Goal: Check status

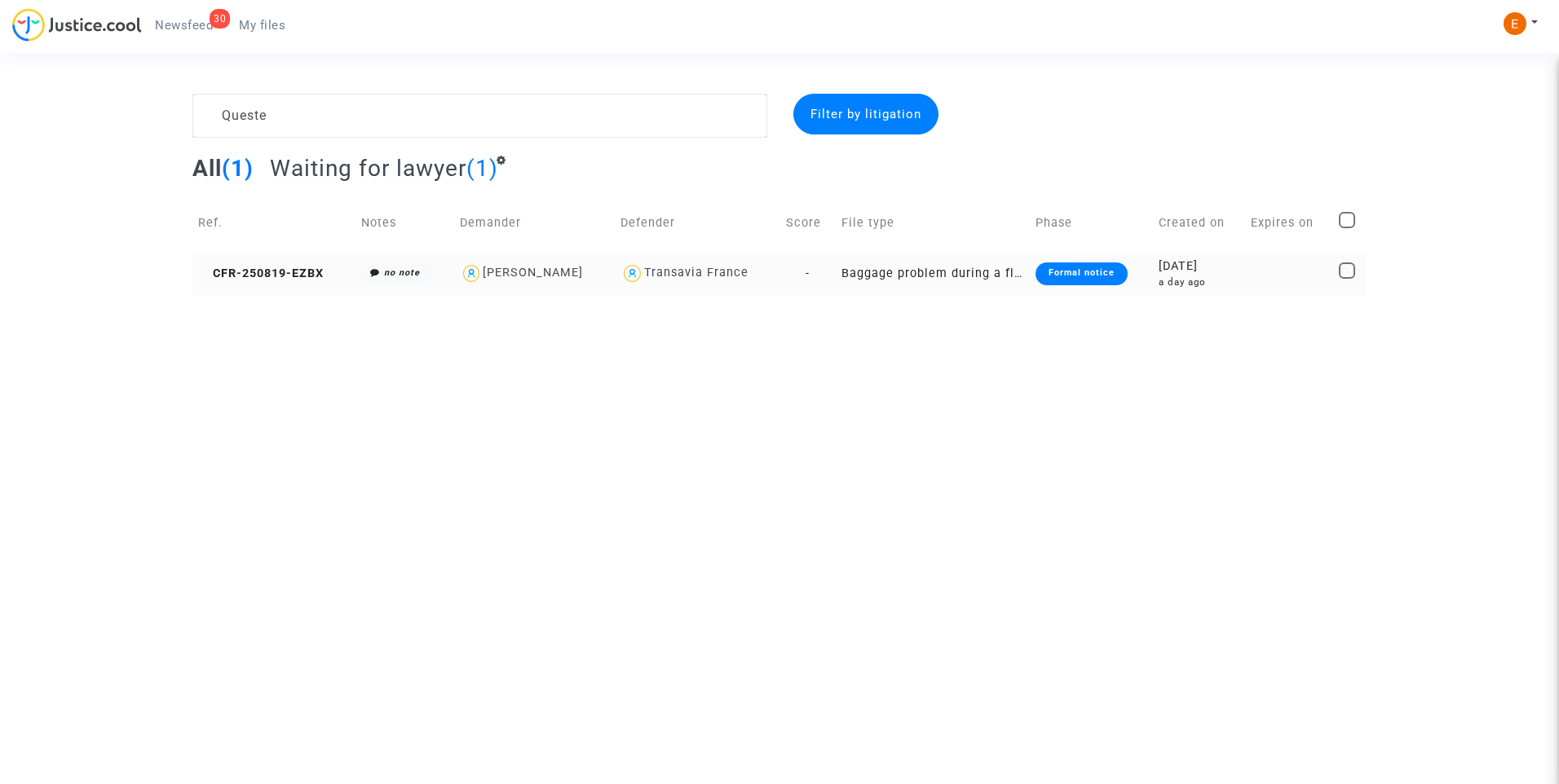
type textarea "Queste"
click at [1082, 280] on div "Formal notice" at bounding box center [1082, 274] width 92 height 23
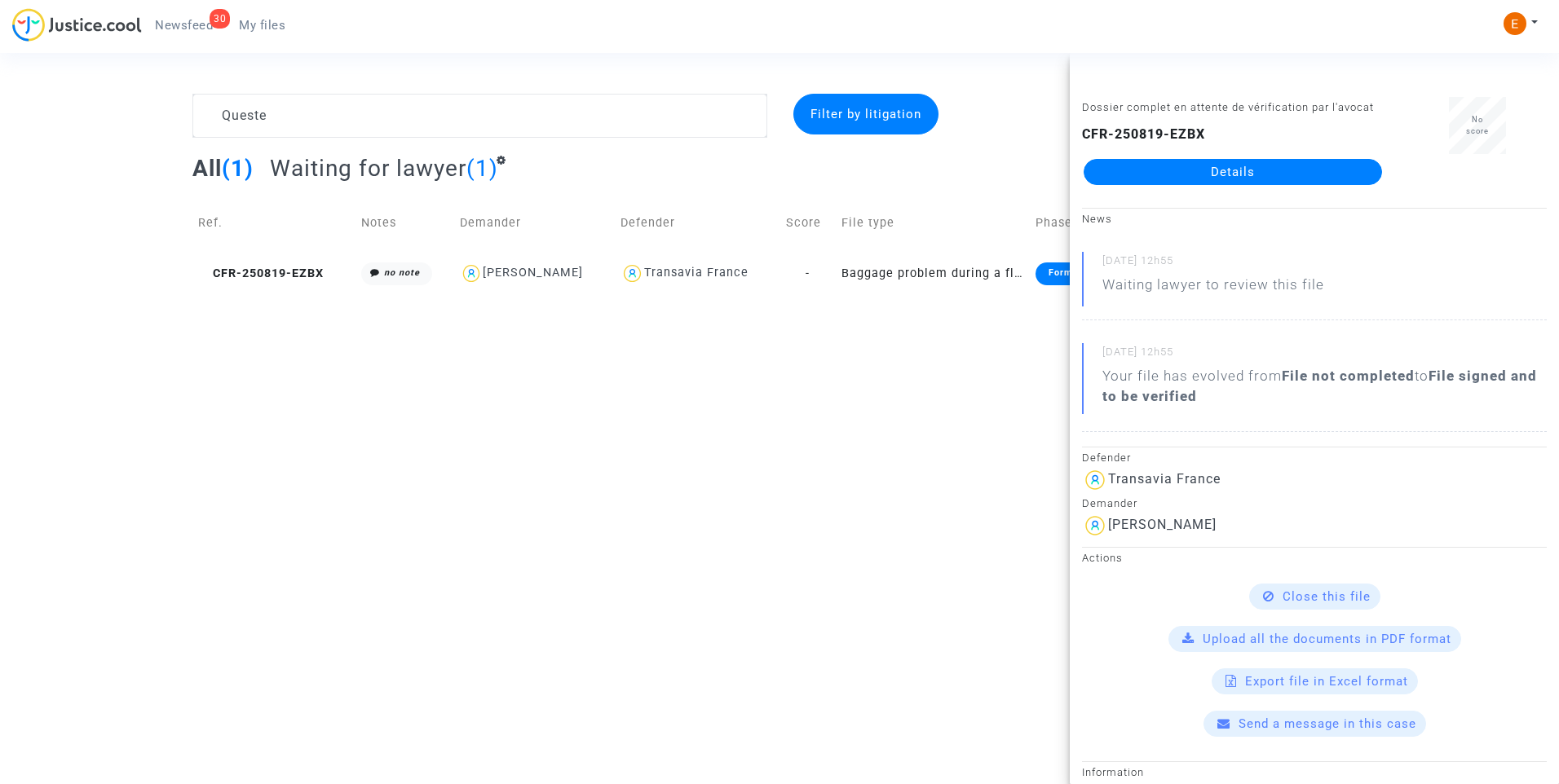
click at [1240, 169] on link "Details" at bounding box center [1233, 171] width 298 height 26
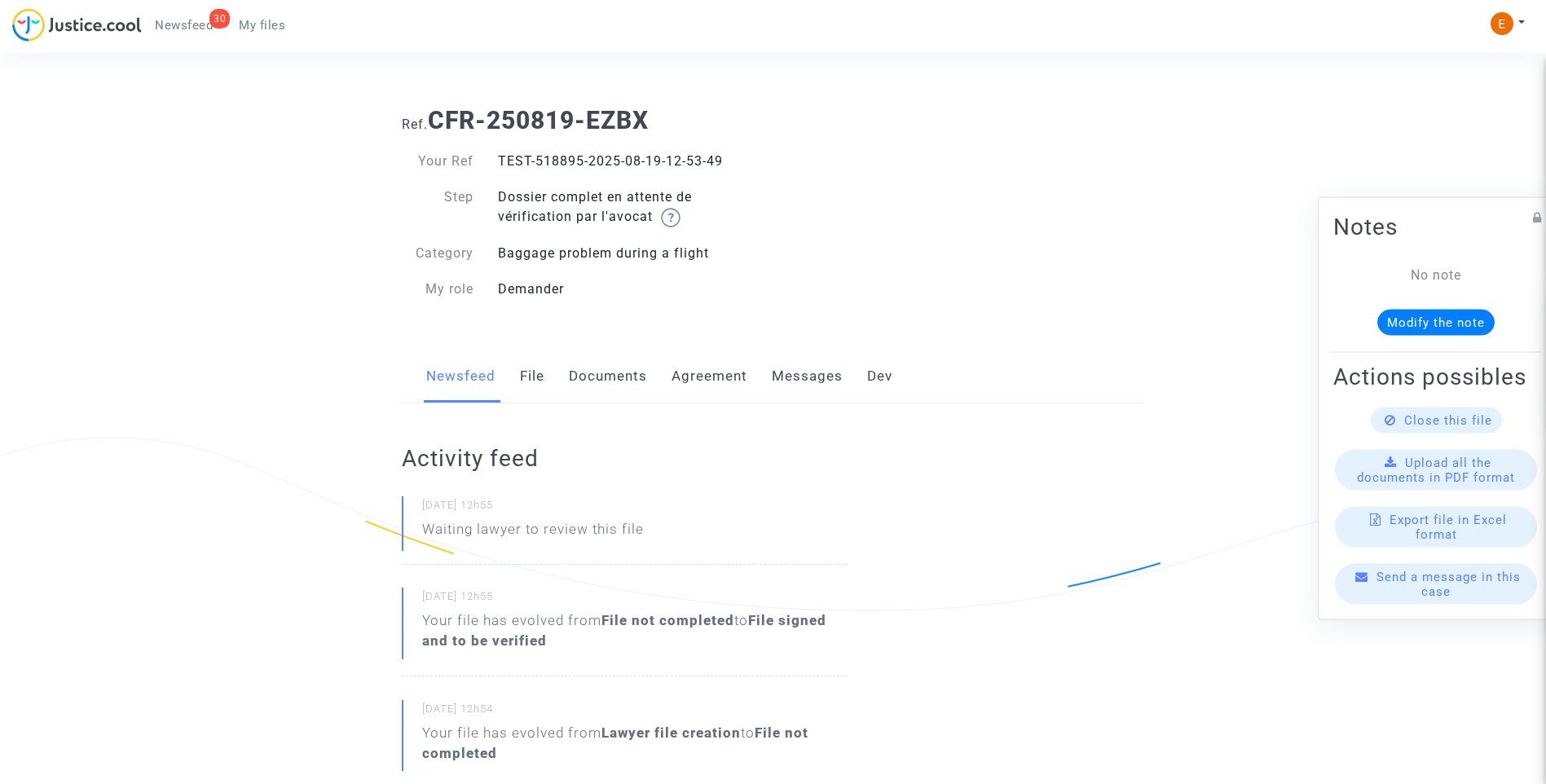
click at [525, 381] on link "File" at bounding box center [532, 376] width 24 height 54
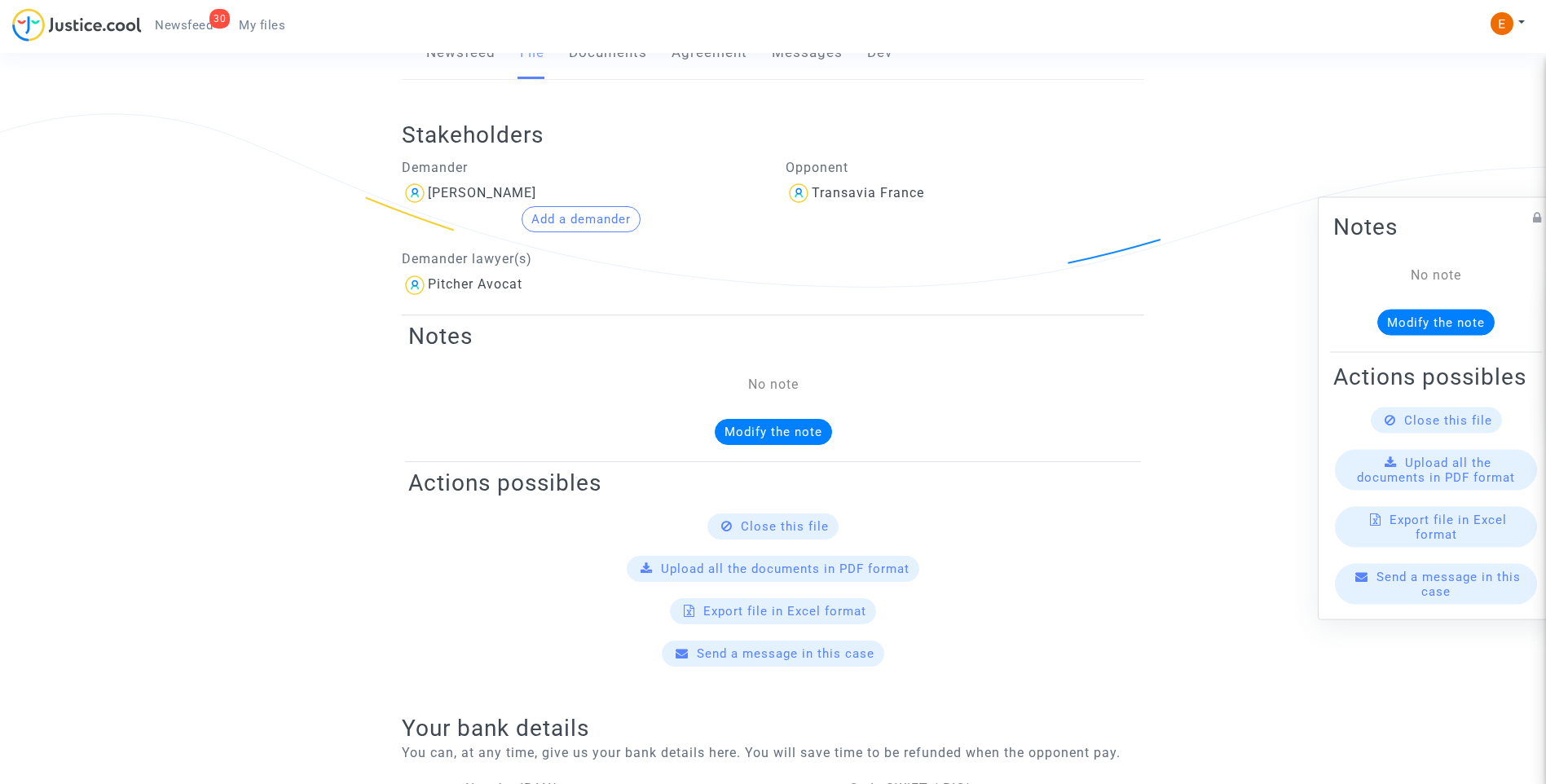
scroll to position [163, 0]
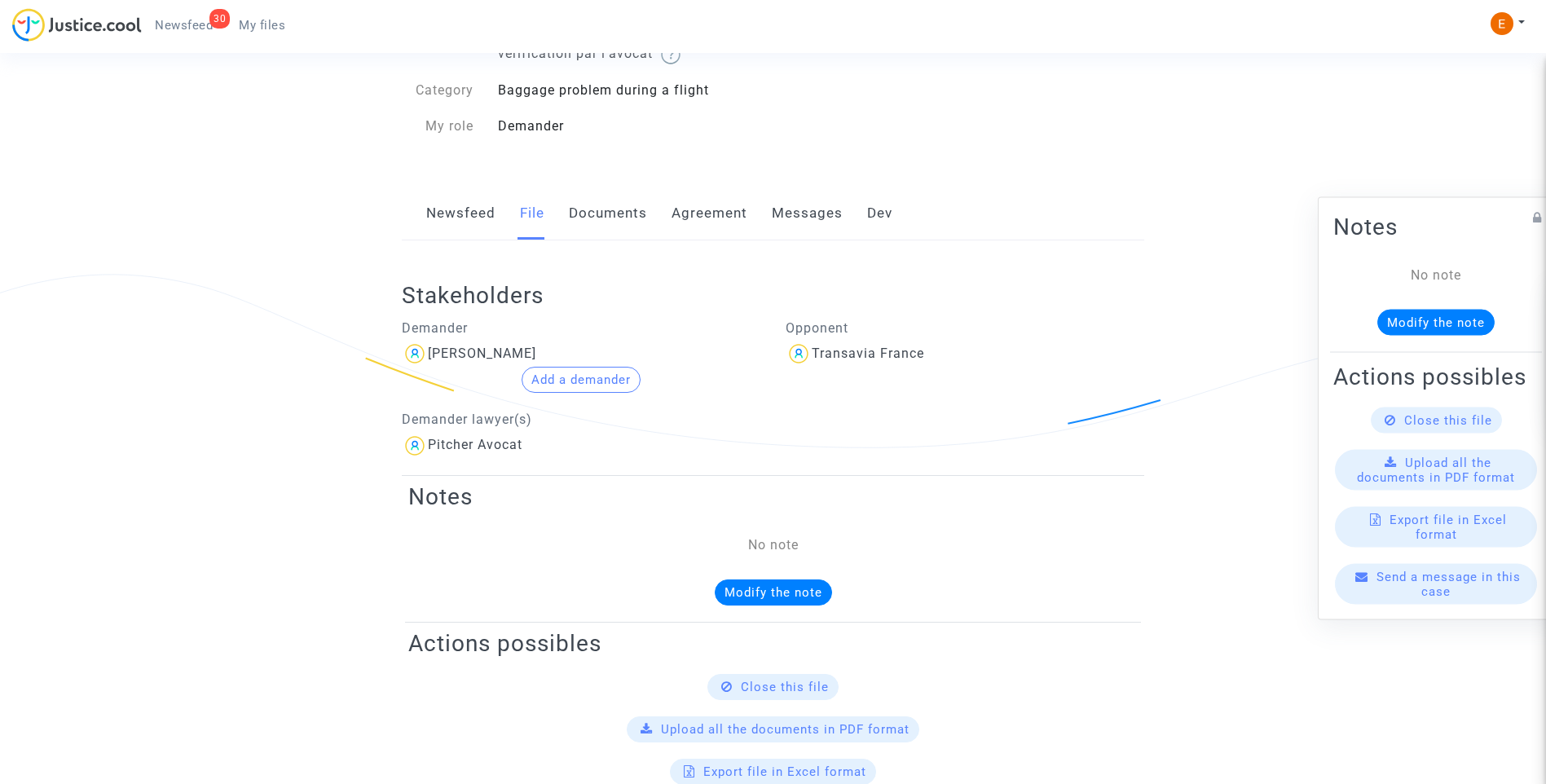
click at [596, 226] on link "Documents" at bounding box center [607, 214] width 78 height 54
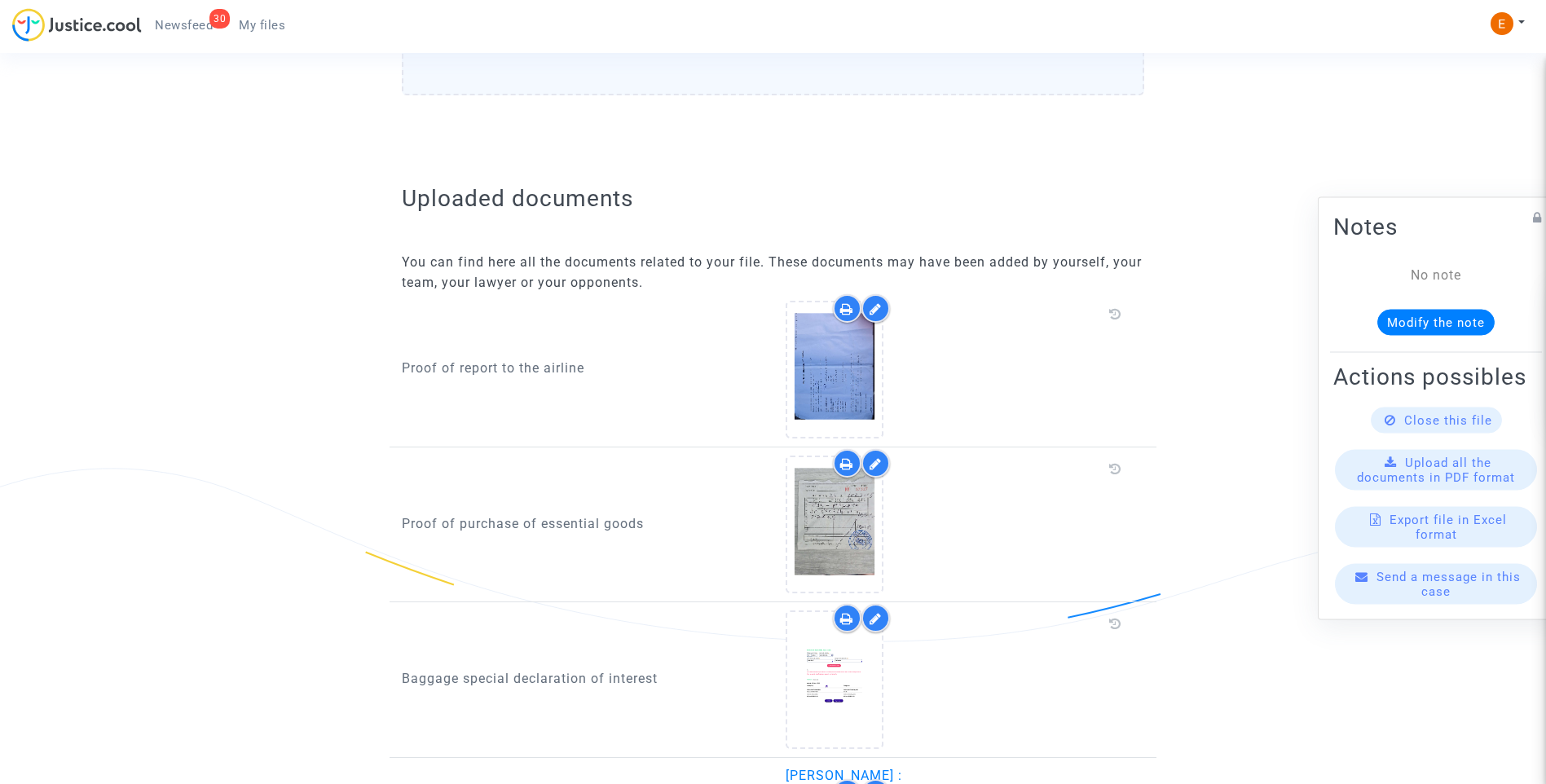
scroll to position [978, 0]
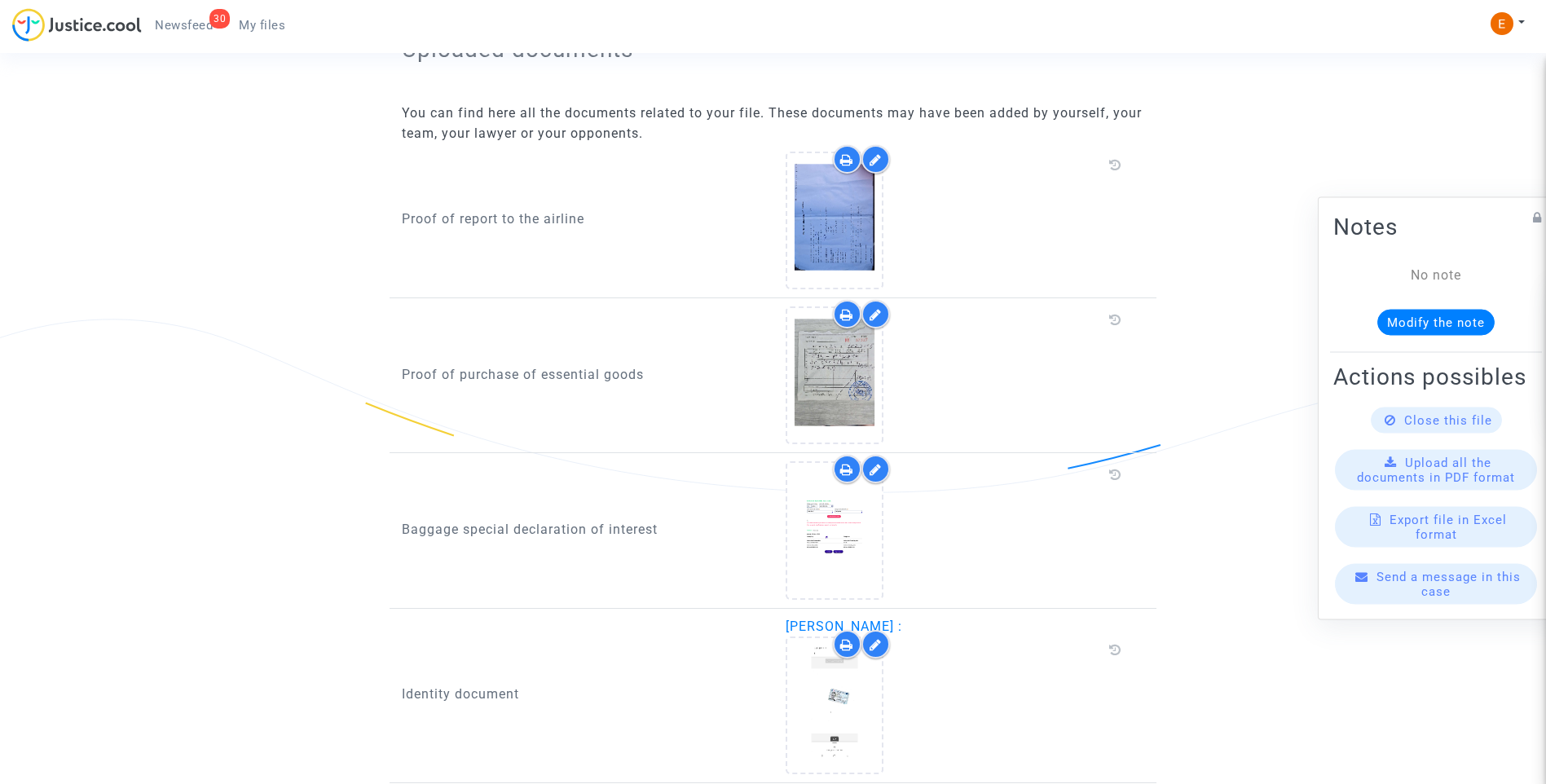
drag, startPoint x: 397, startPoint y: 218, endPoint x: 587, endPoint y: 220, distance: 190.0
click at [587, 220] on div "Proof of report to the airline" at bounding box center [581, 220] width 384 height 138
click at [531, 414] on div "Proof of purchase of essential goods" at bounding box center [581, 375] width 384 height 138
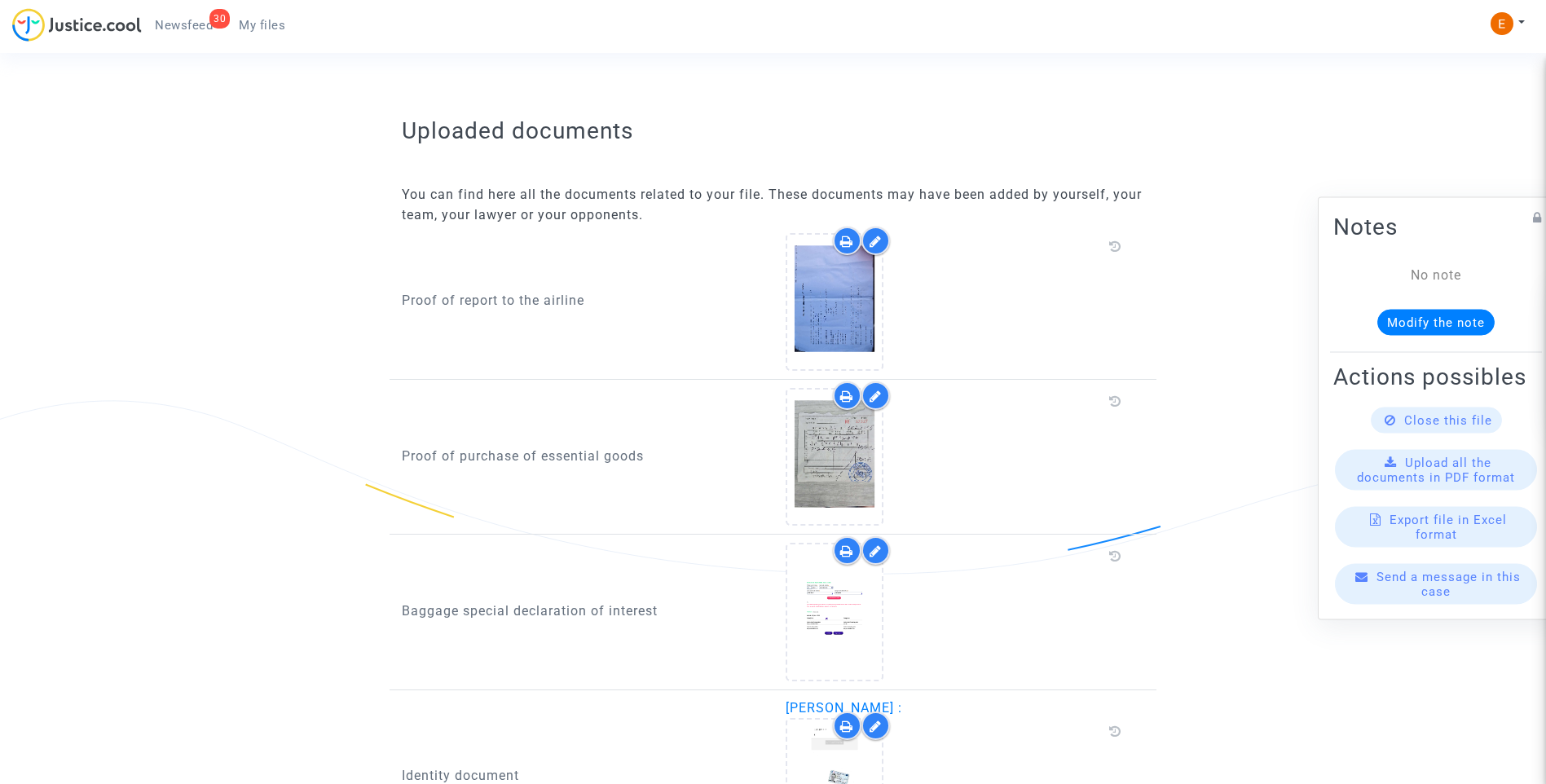
drag, startPoint x: 657, startPoint y: 458, endPoint x: 376, endPoint y: 472, distance: 281.3
click at [376, 472] on ng-component "Ref. CFR-250819-EZBX Your Ref TEST-518895-2025-08-19-12-53-49 Step Dossier comp…" at bounding box center [773, 267] width 1174 height 2140
drag, startPoint x: 376, startPoint y: 472, endPoint x: 440, endPoint y: 465, distance: 64.4
click at [508, 498] on div "Comprobante de compra de bienes esenciales" at bounding box center [581, 456] width 384 height 138
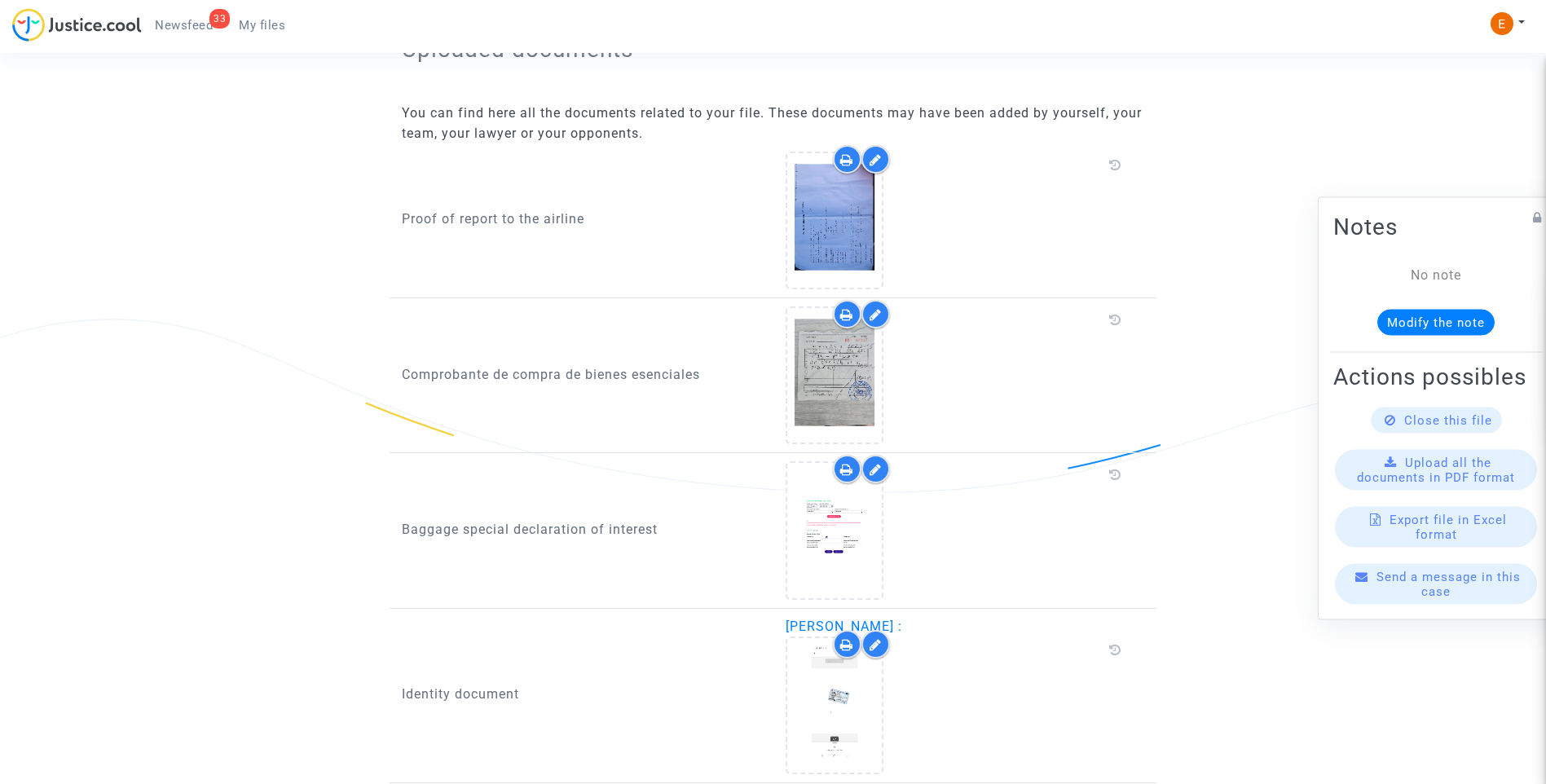
scroll to position [1059, 0]
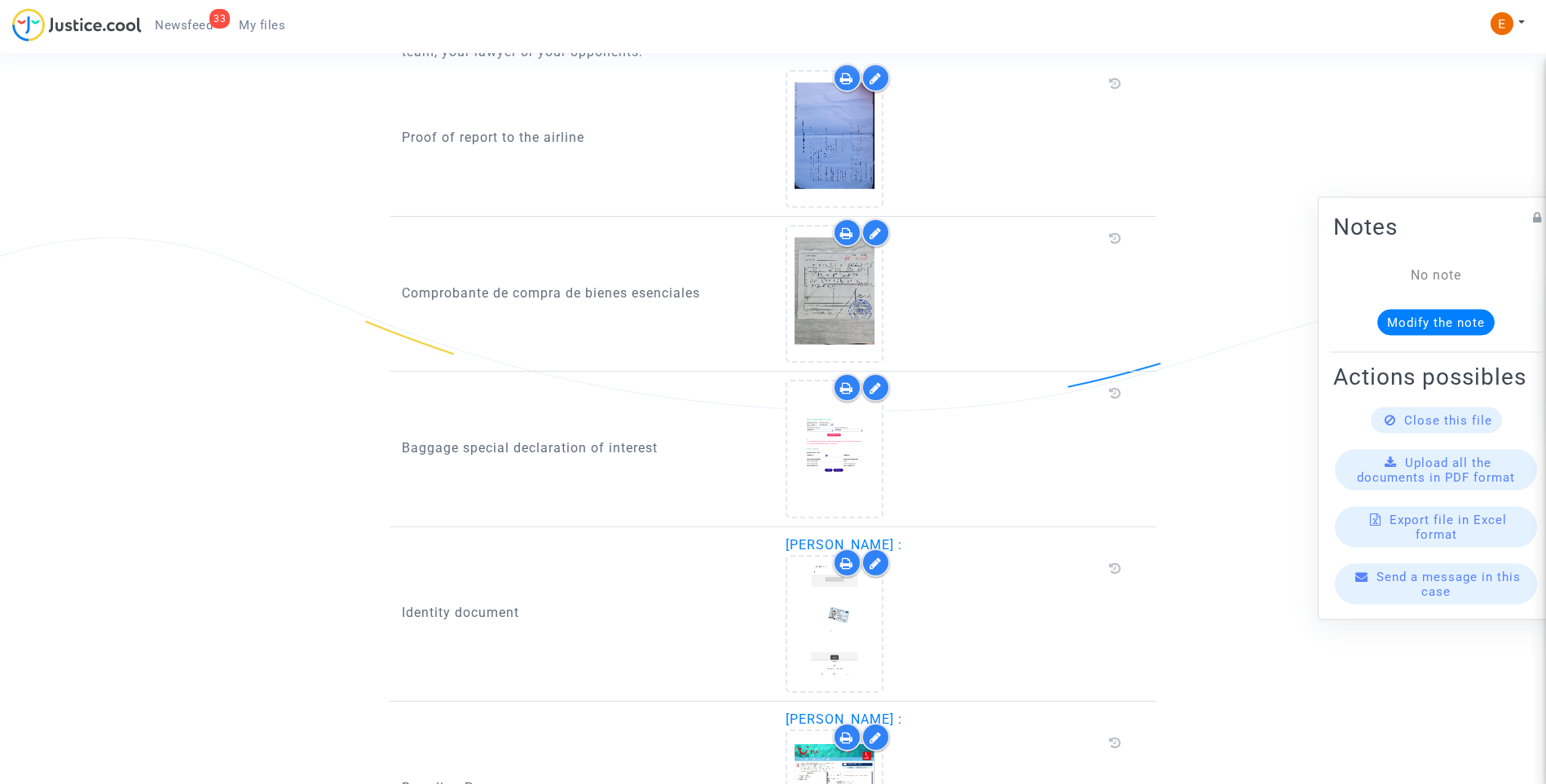
drag, startPoint x: 680, startPoint y: 447, endPoint x: 397, endPoint y: 452, distance: 283.0
click at [397, 452] on div "Baggage special declaration of interest" at bounding box center [581, 448] width 384 height 138
drag, startPoint x: 397, startPoint y: 452, endPoint x: 439, endPoint y: 450, distance: 42.0
click at [597, 471] on div "Declaración especial de interés de equipaje" at bounding box center [581, 448] width 384 height 138
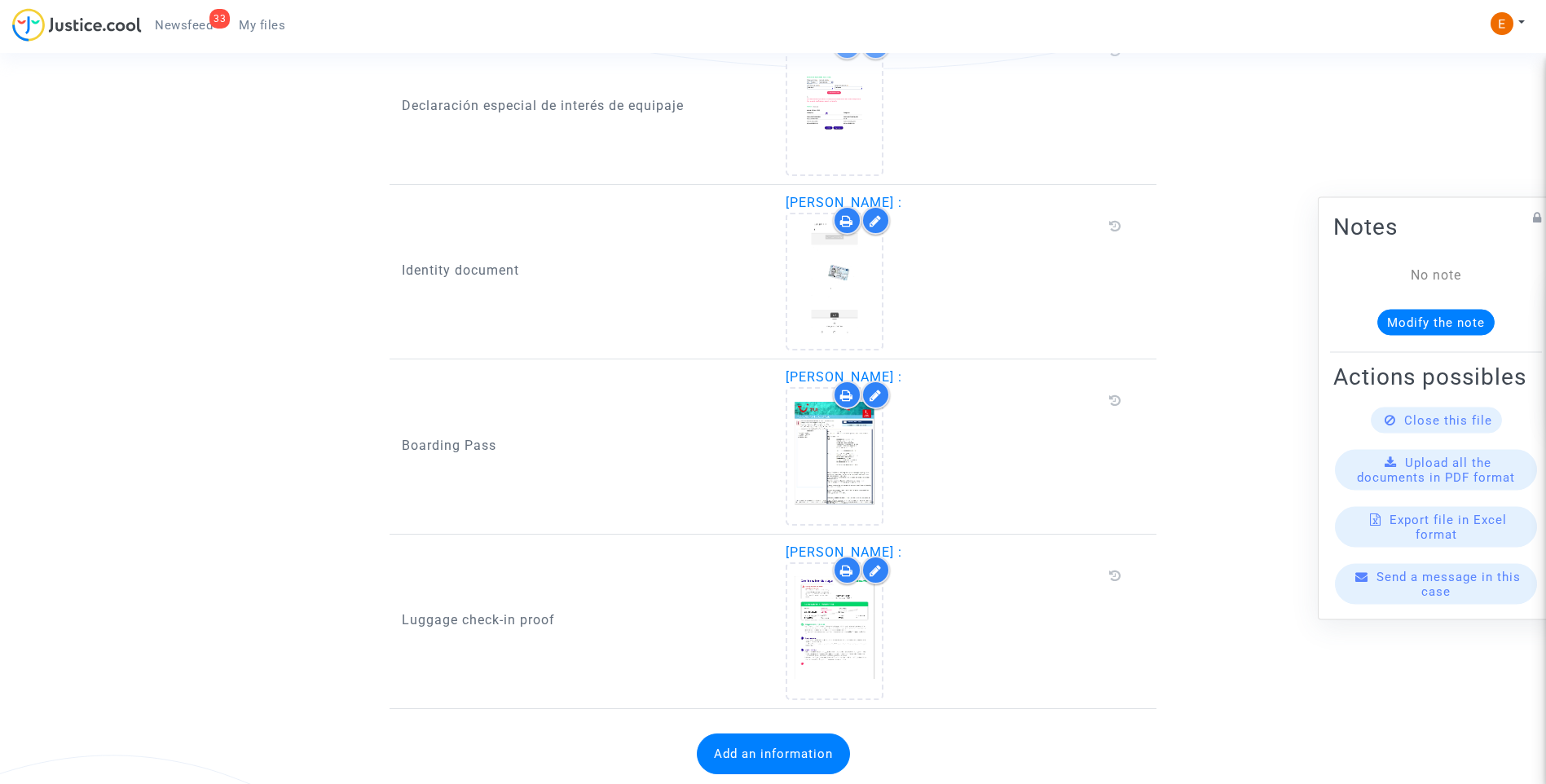
scroll to position [1450, 0]
